Goal: Transaction & Acquisition: Purchase product/service

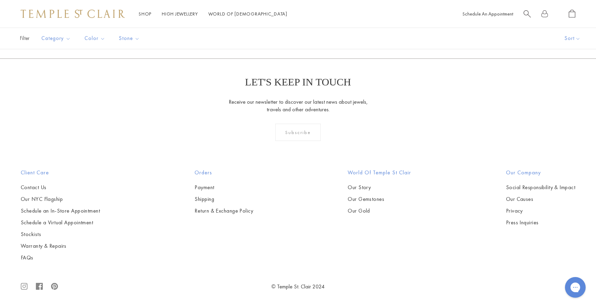
scroll to position [1462, 0]
click at [0, 0] on img at bounding box center [0, 0] width 0 height 0
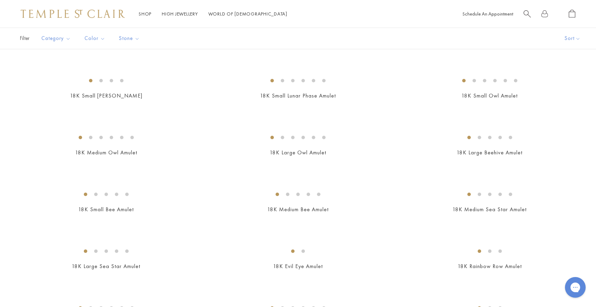
scroll to position [781, 0]
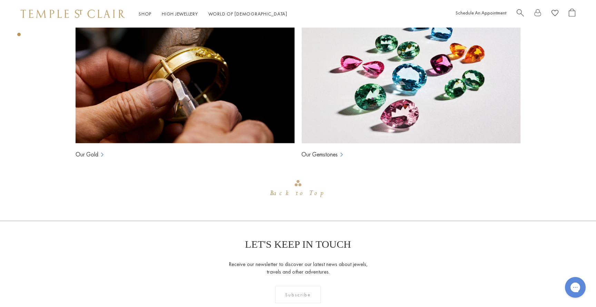
scroll to position [570, 0]
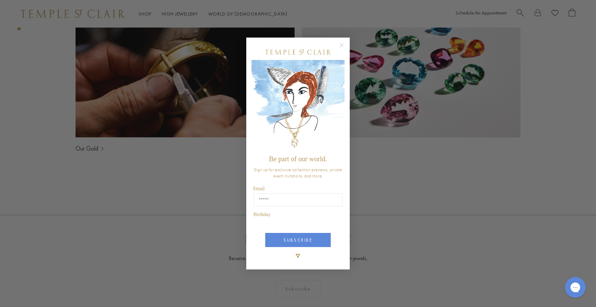
click at [341, 49] on circle "Close dialog" at bounding box center [342, 45] width 8 height 8
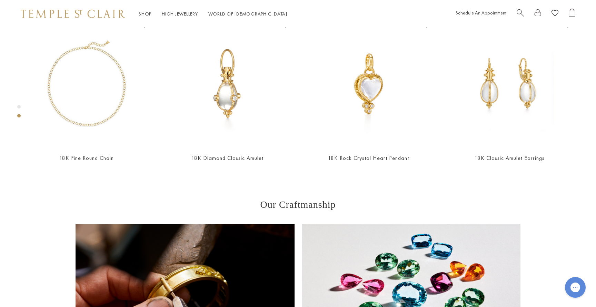
scroll to position [348, 0]
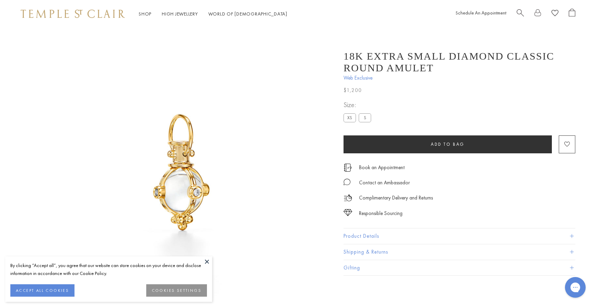
scroll to position [28, 0]
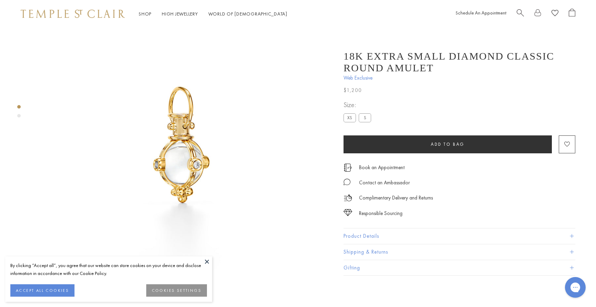
click at [208, 260] on button at bounding box center [207, 261] width 10 height 10
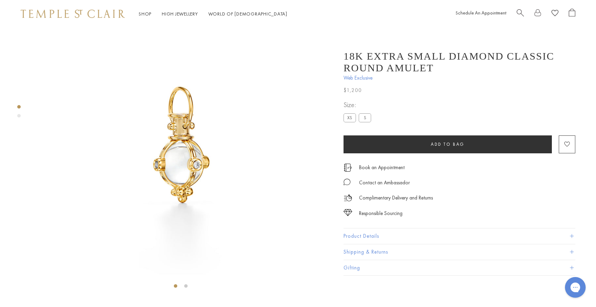
click at [175, 166] on img at bounding box center [180, 146] width 292 height 292
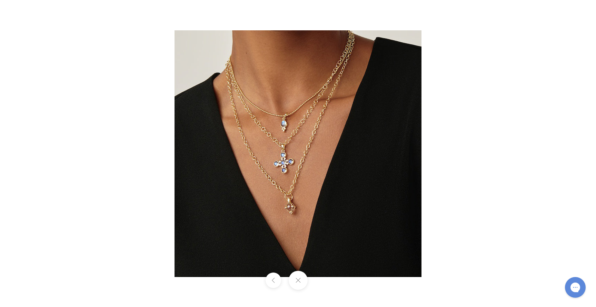
click at [292, 211] on img at bounding box center [297, 153] width 247 height 247
